Goal: Task Accomplishment & Management: Complete application form

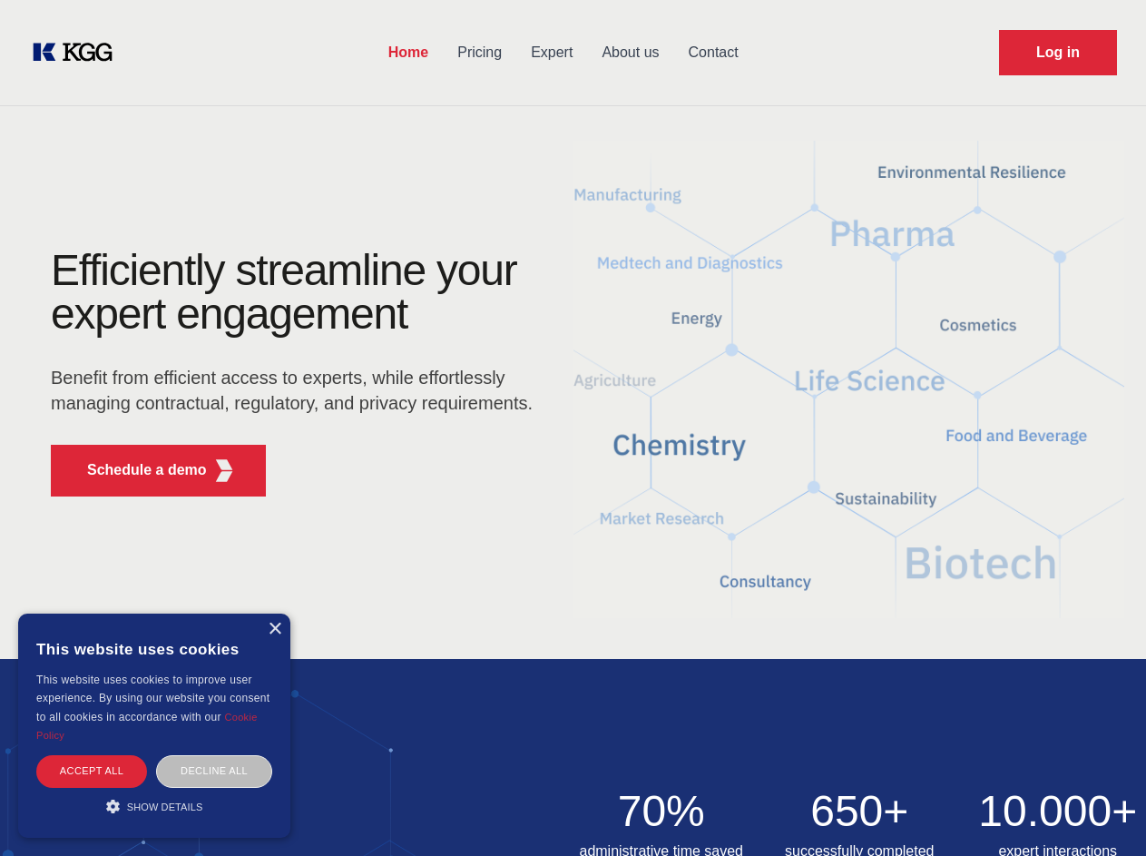
click at [572, 427] on div "Efficiently streamline your expert engagement Benefit from efficient access to …" at bounding box center [298, 380] width 552 height 262
click at [136, 470] on p "Schedule a demo" at bounding box center [147, 470] width 120 height 22
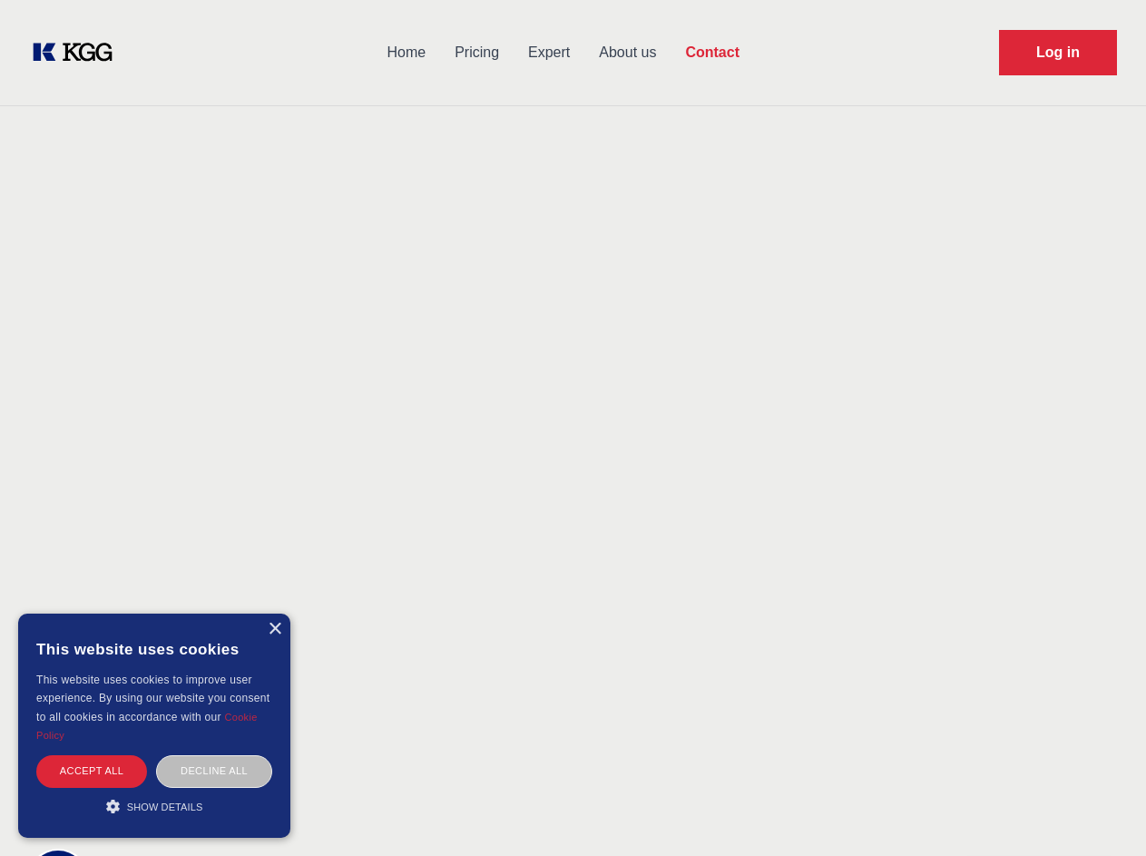
click at [274, 629] on div "× This website uses cookies This website uses cookies to improve user experienc…" at bounding box center [154, 725] width 272 height 224
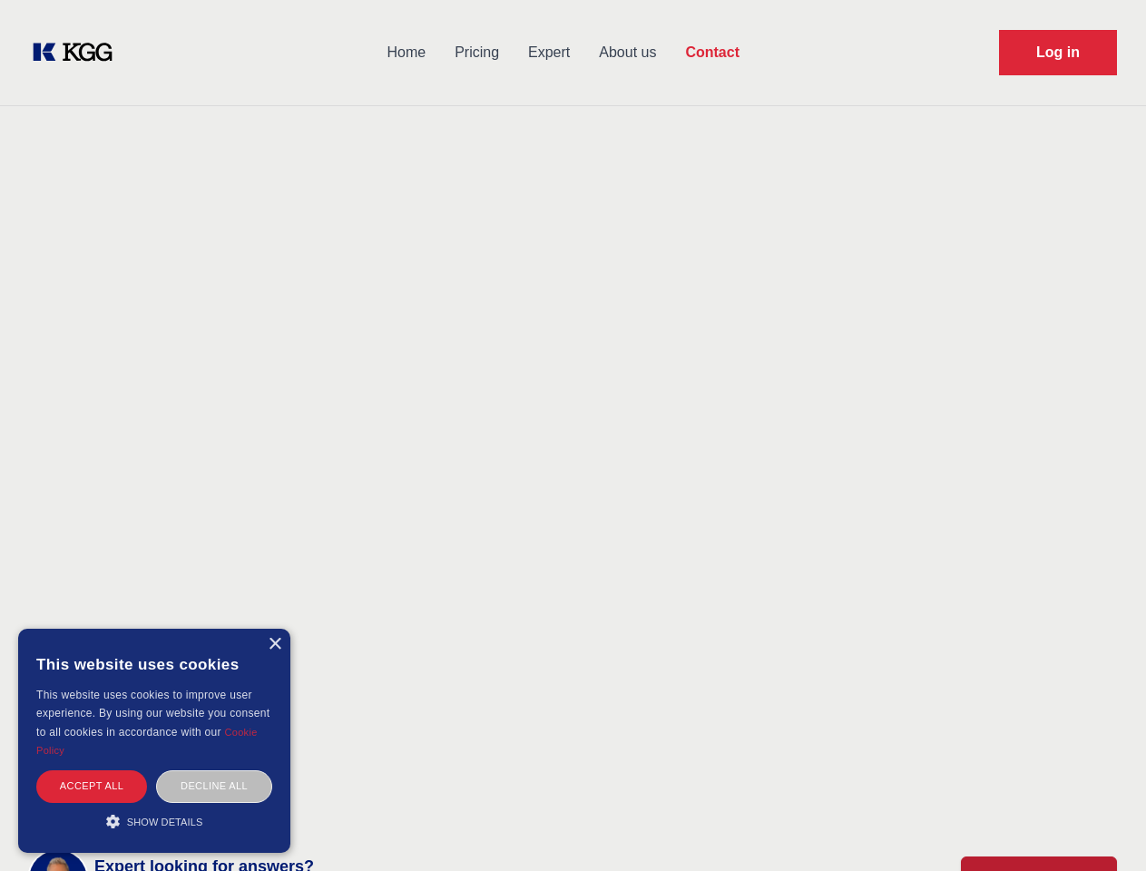
click at [92, 770] on div "Accept all" at bounding box center [91, 786] width 111 height 32
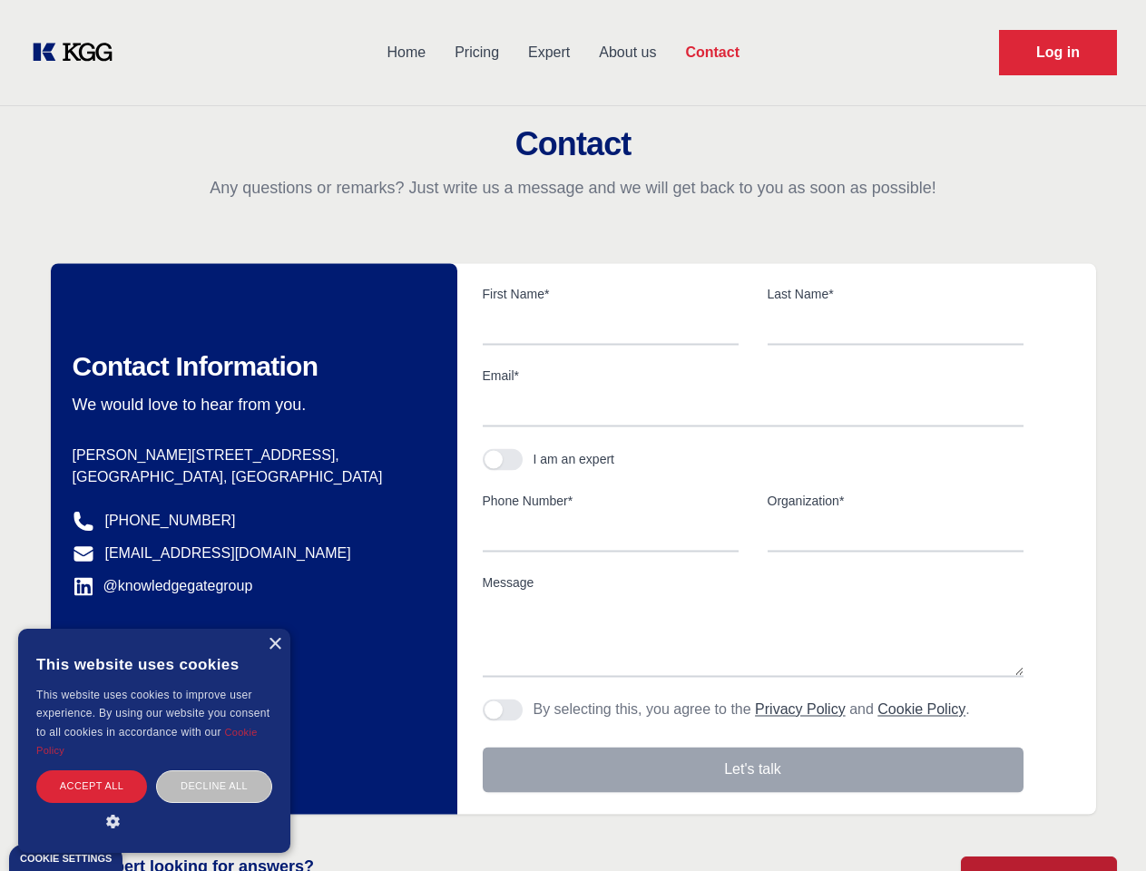
click at [214, 770] on body "Home Pricing Expert About us Contact Log in Contact Any questions or remarks? J…" at bounding box center [573, 797] width 1146 height 1595
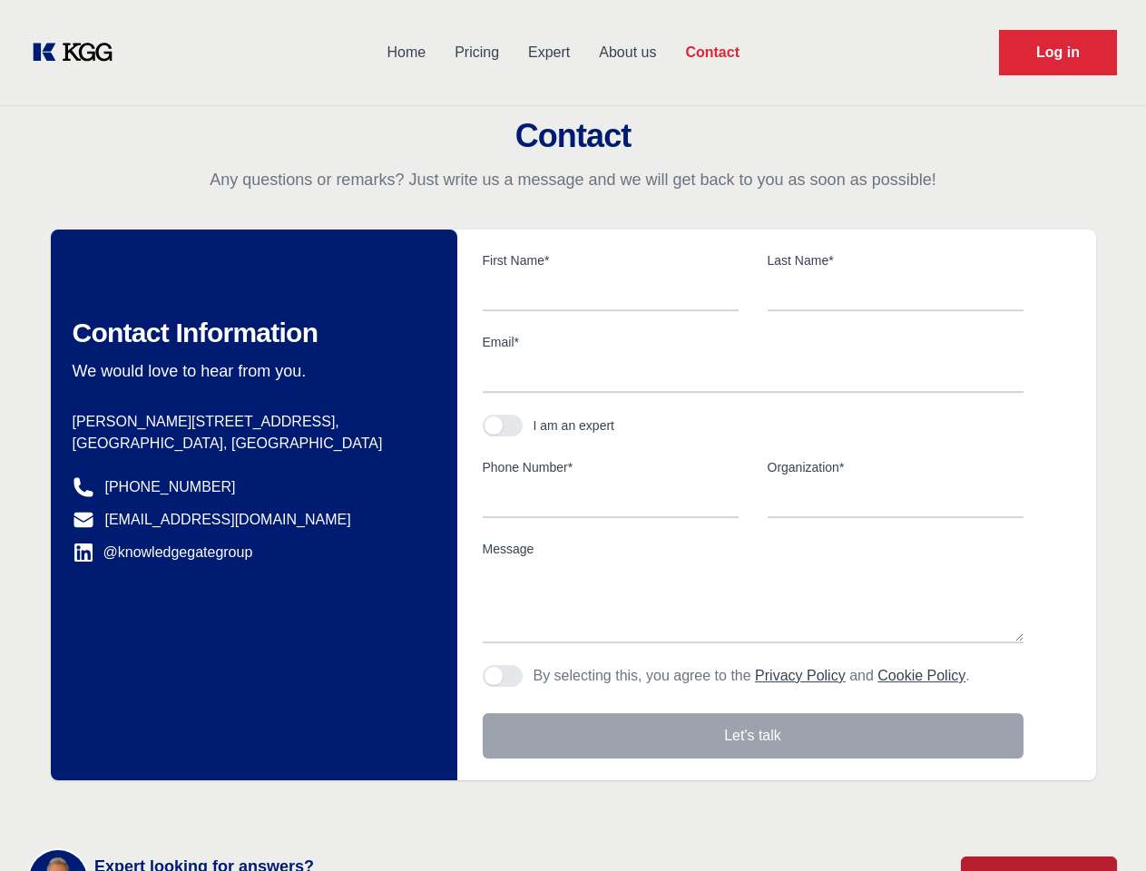
click at [154, 806] on main "Contact Any questions or remarks? Just write us a message and we will get back …" at bounding box center [573, 472] width 1146 height 944
